Goal: Unclear

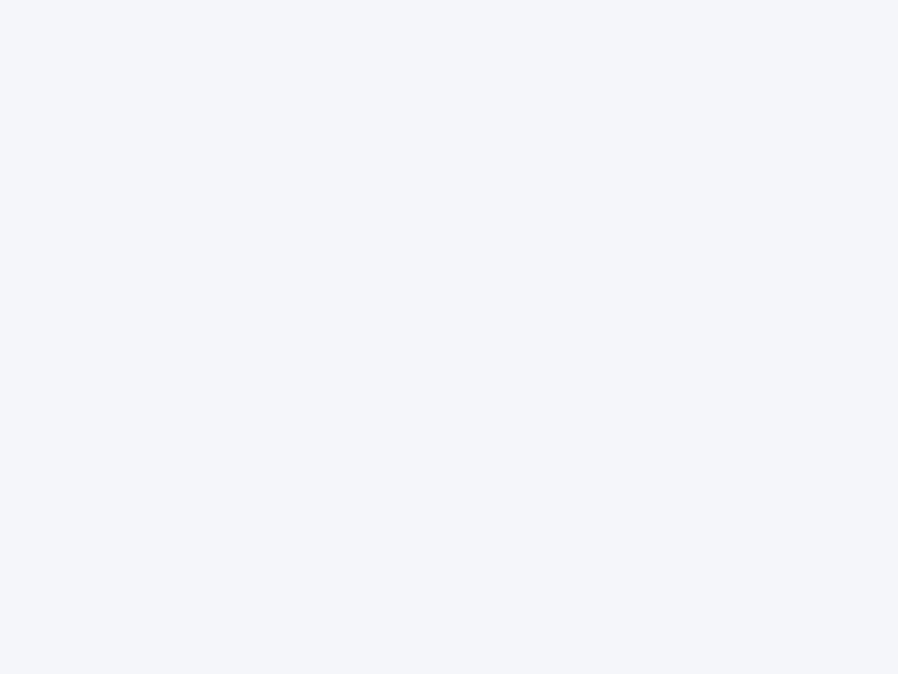
click at [449, 337] on div at bounding box center [449, 337] width 898 height 674
